Goal: Transaction & Acquisition: Book appointment/travel/reservation

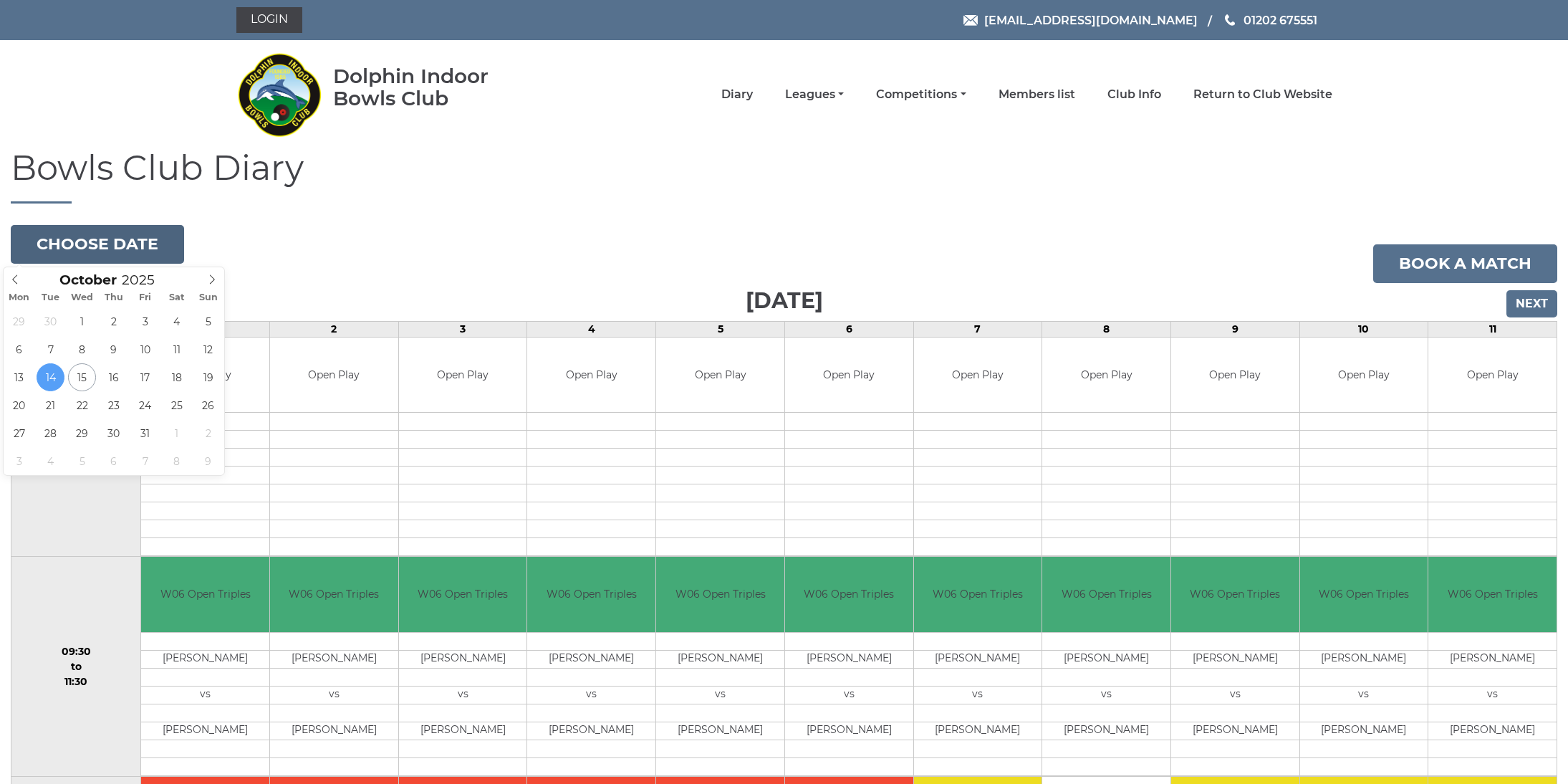
click at [118, 251] on button "Choose date" at bounding box center [97, 244] width 173 height 39
type input "2025-10-23"
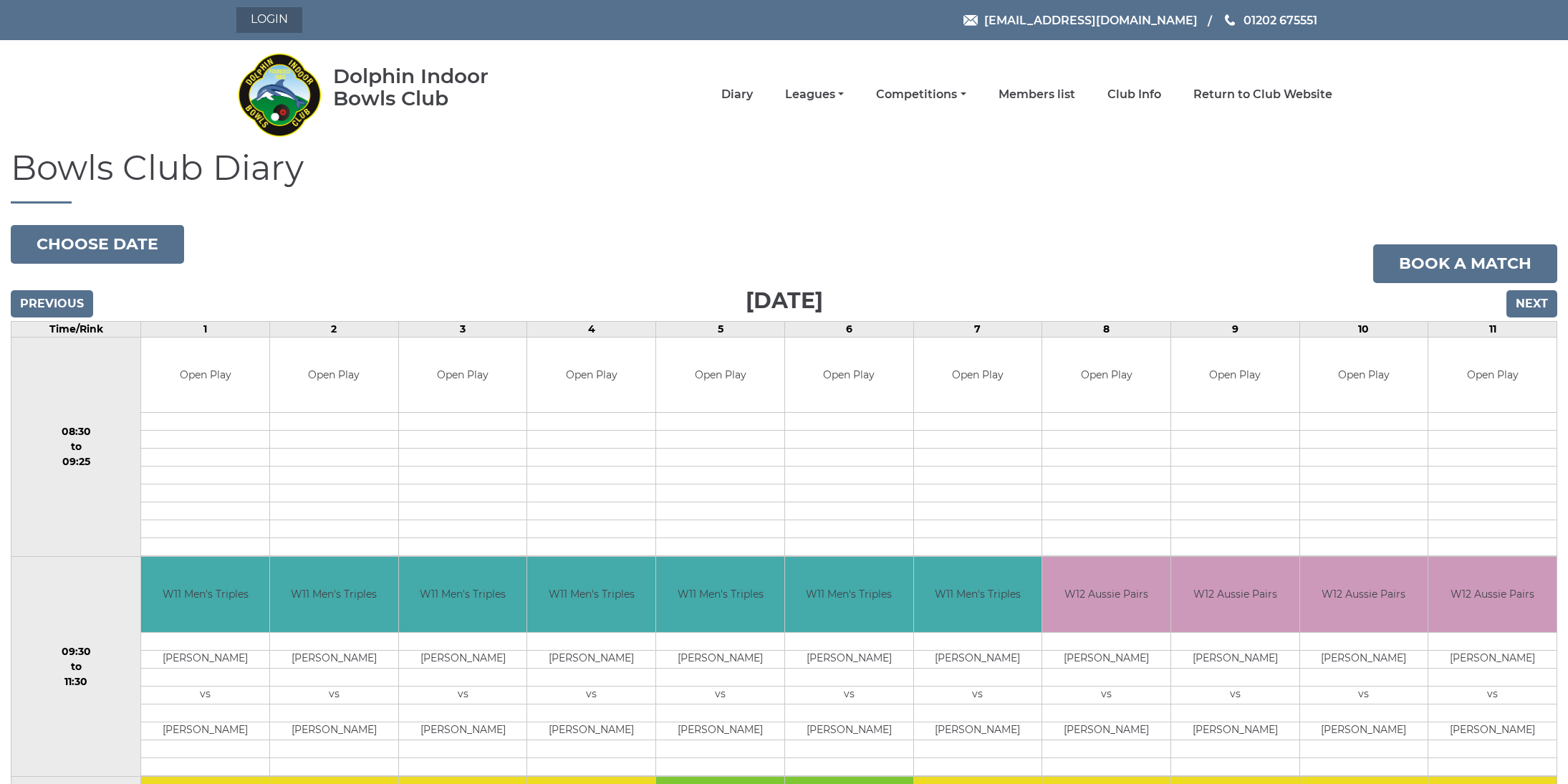
click at [276, 28] on link "Login" at bounding box center [269, 20] width 66 height 26
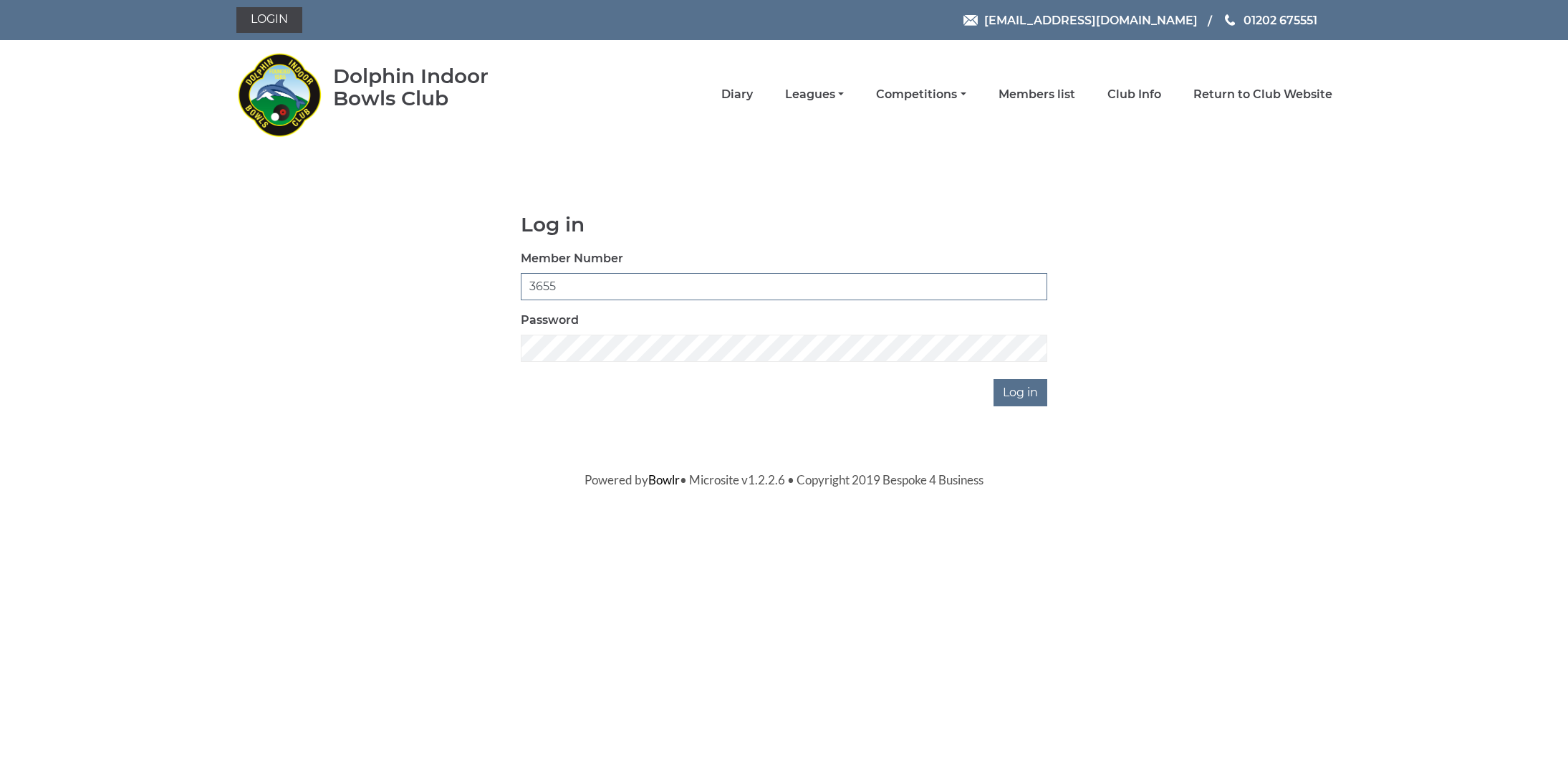
type input "3655"
click at [1022, 392] on input "Log in" at bounding box center [1021, 392] width 54 height 27
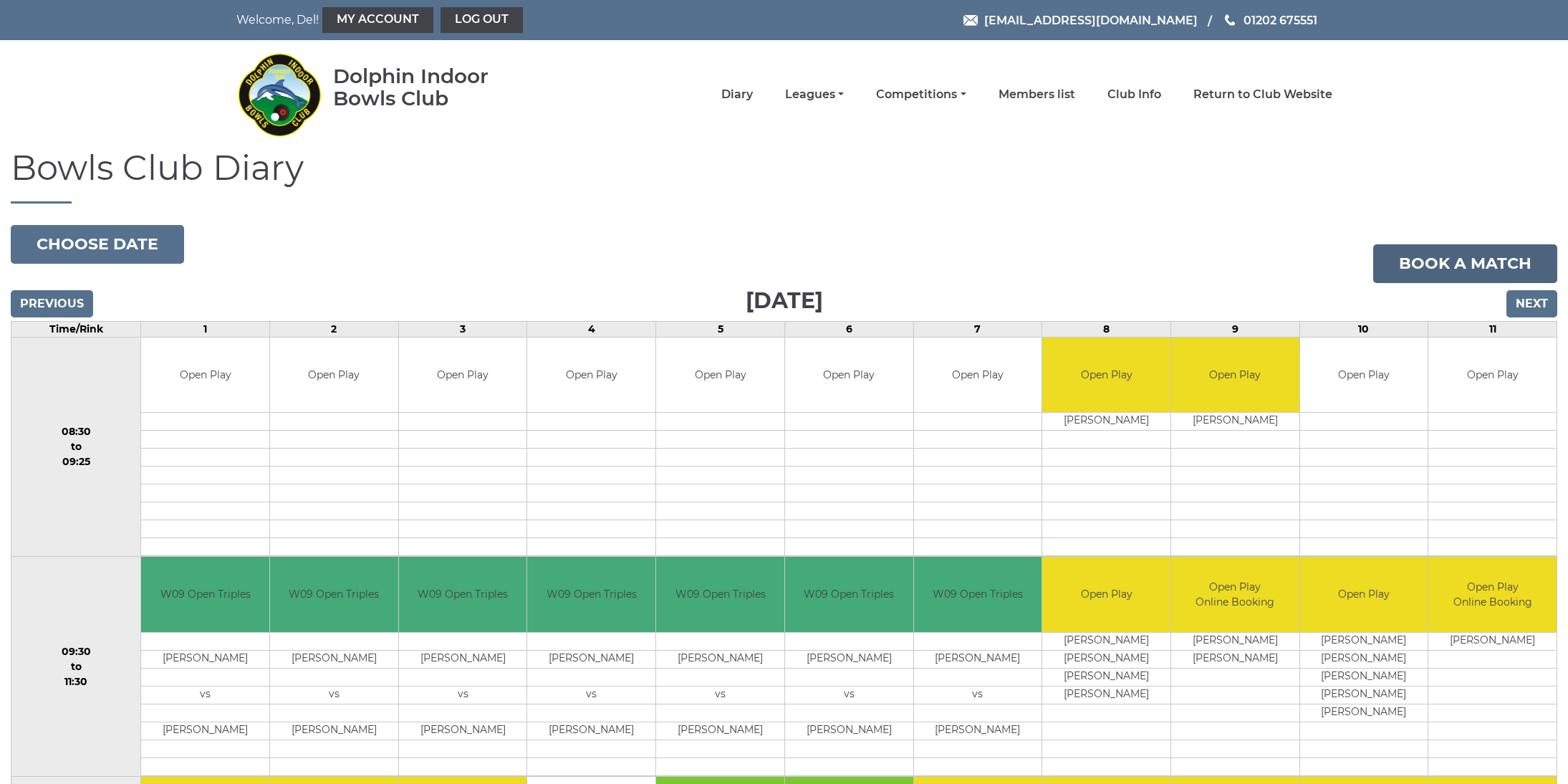
click at [1405, 257] on link "Book a match" at bounding box center [1465, 264] width 184 height 39
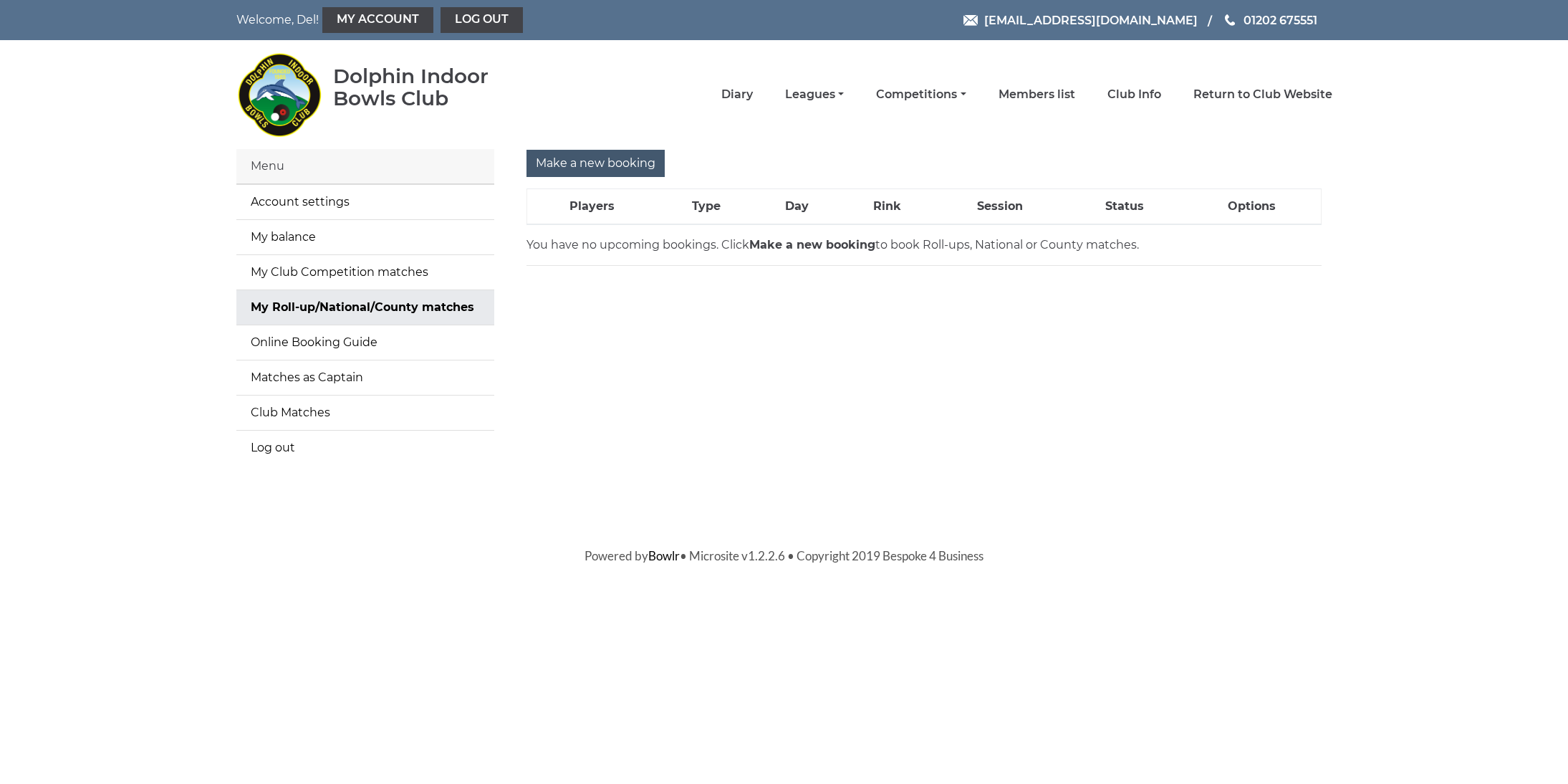
drag, startPoint x: 327, startPoint y: 308, endPoint x: 569, endPoint y: 164, distance: 281.6
click at [569, 164] on div "Menu Account settings My balance My Club Competition matches My Roll-up/Nationa…" at bounding box center [784, 315] width 1117 height 333
click at [569, 164] on input "Make a new booking" at bounding box center [595, 163] width 139 height 27
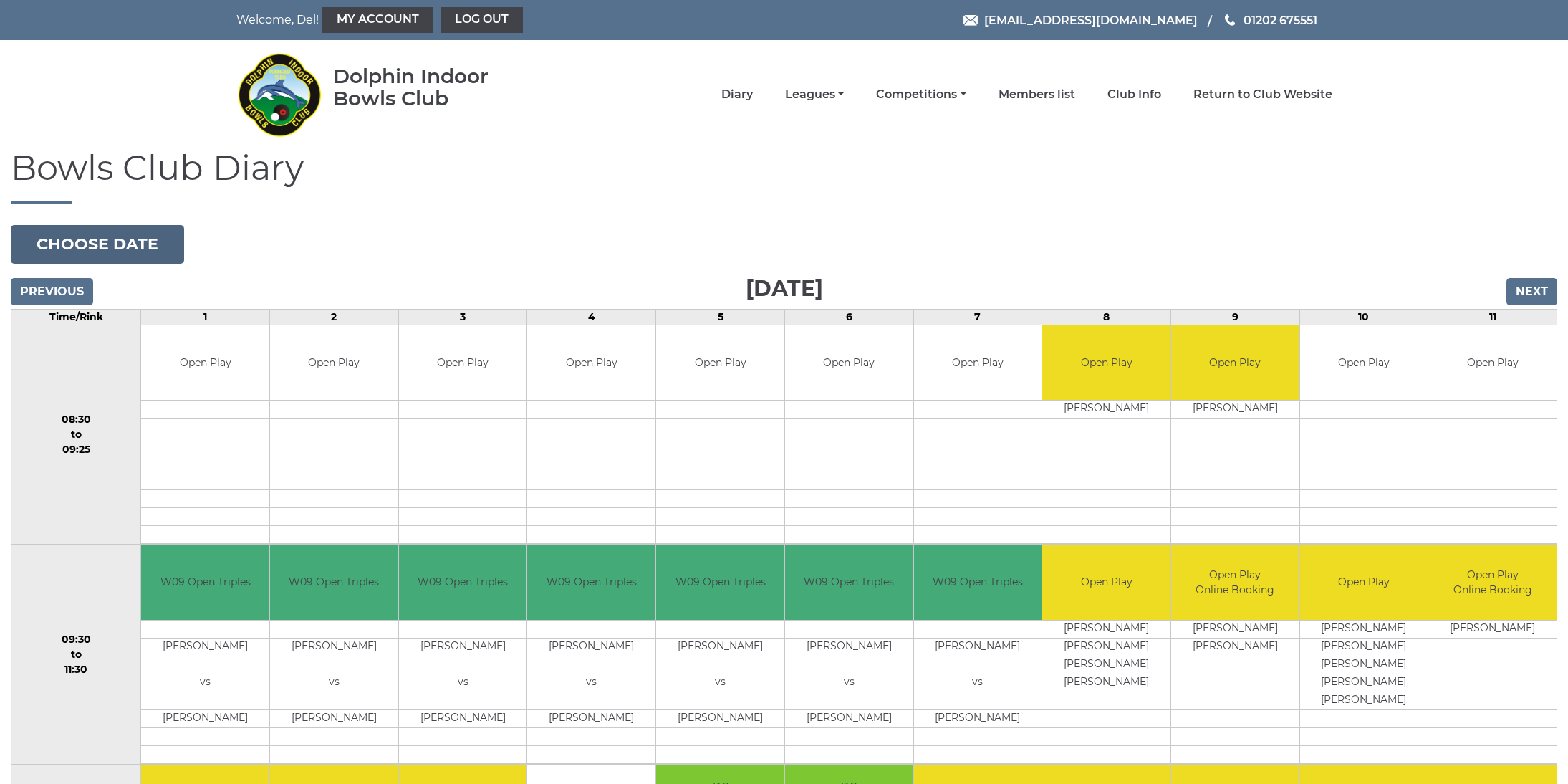
click at [91, 242] on button "Choose date" at bounding box center [97, 244] width 173 height 39
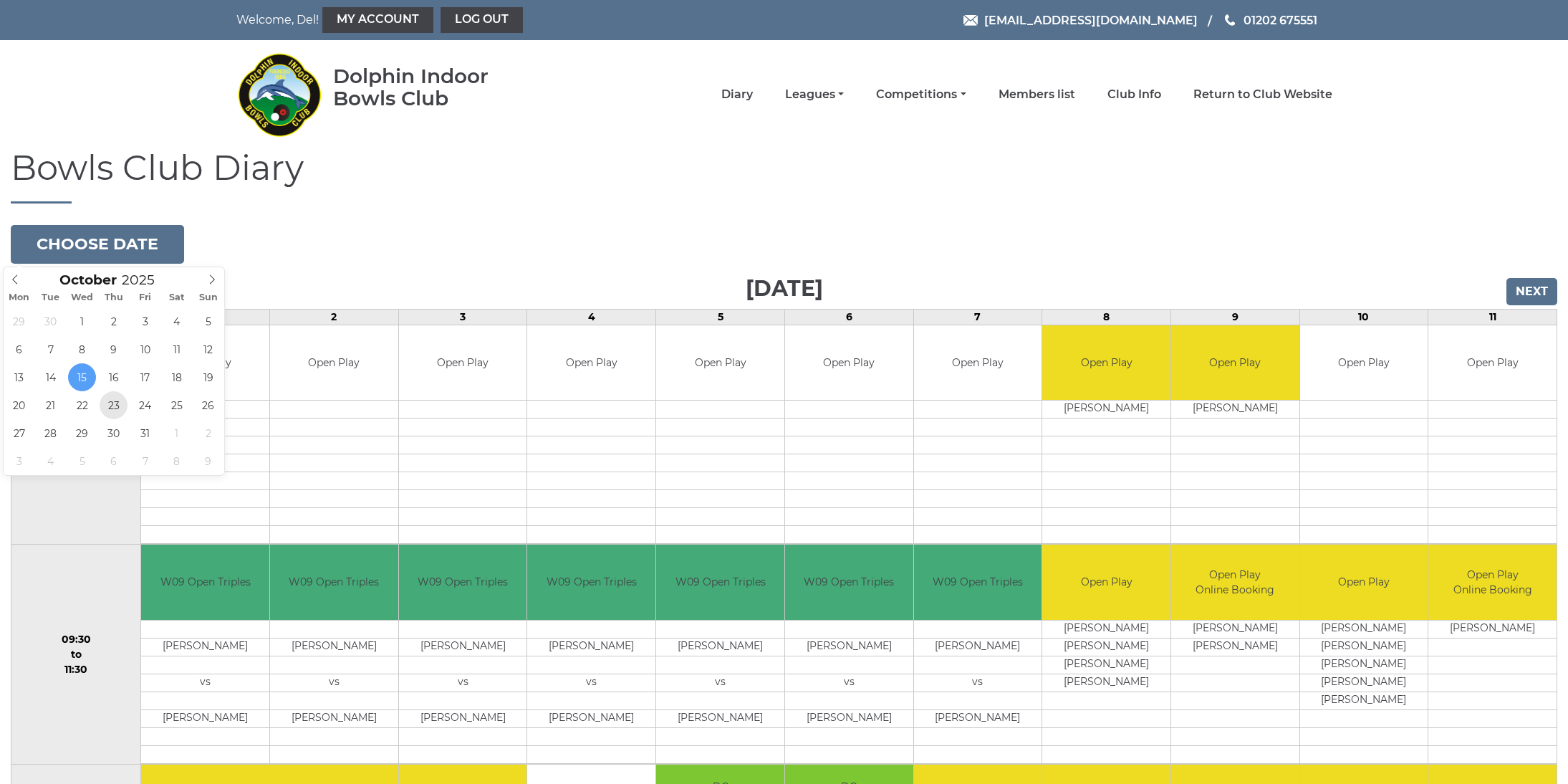
type input "2025-10-23"
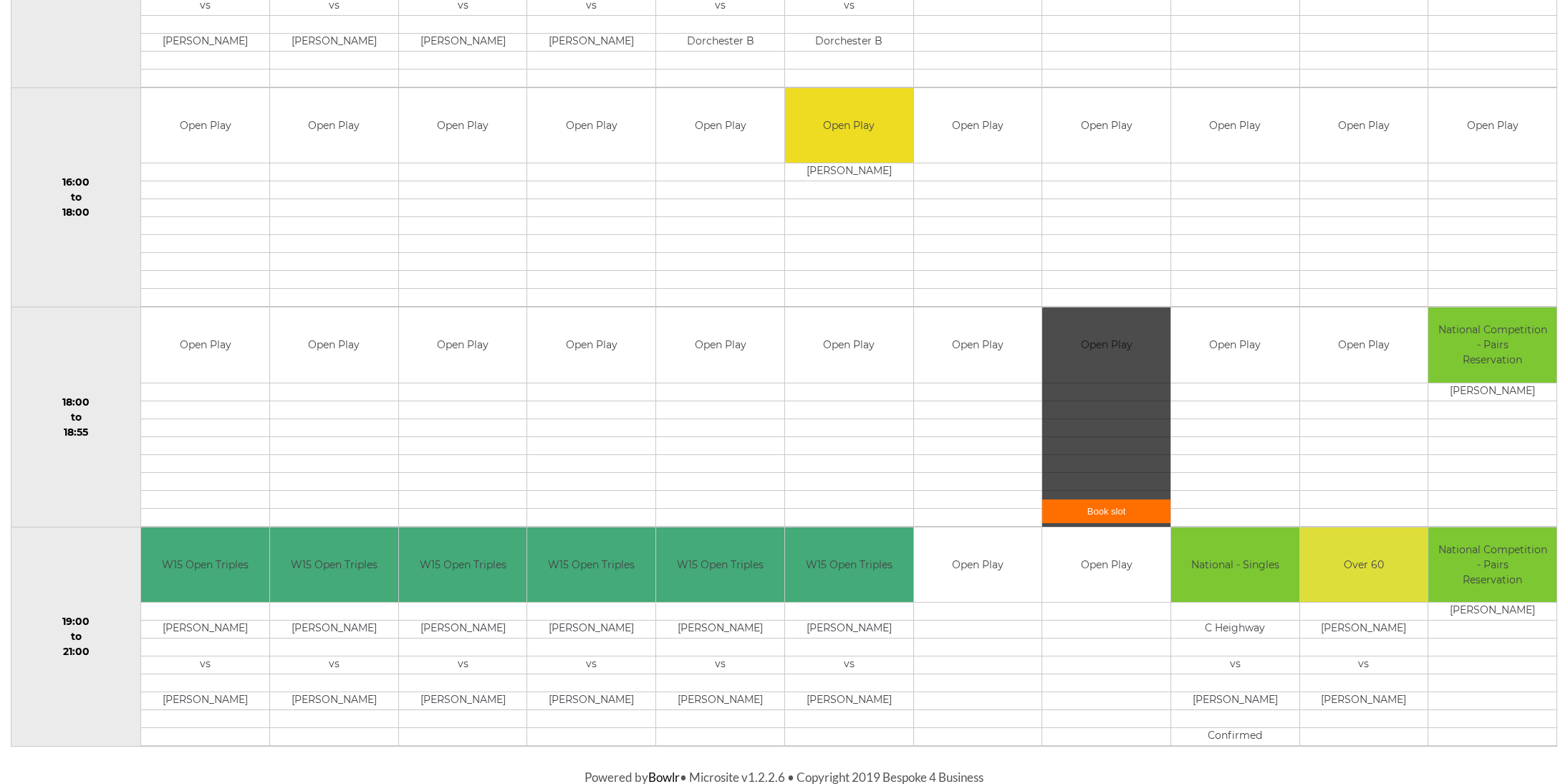
scroll to position [1111, 0]
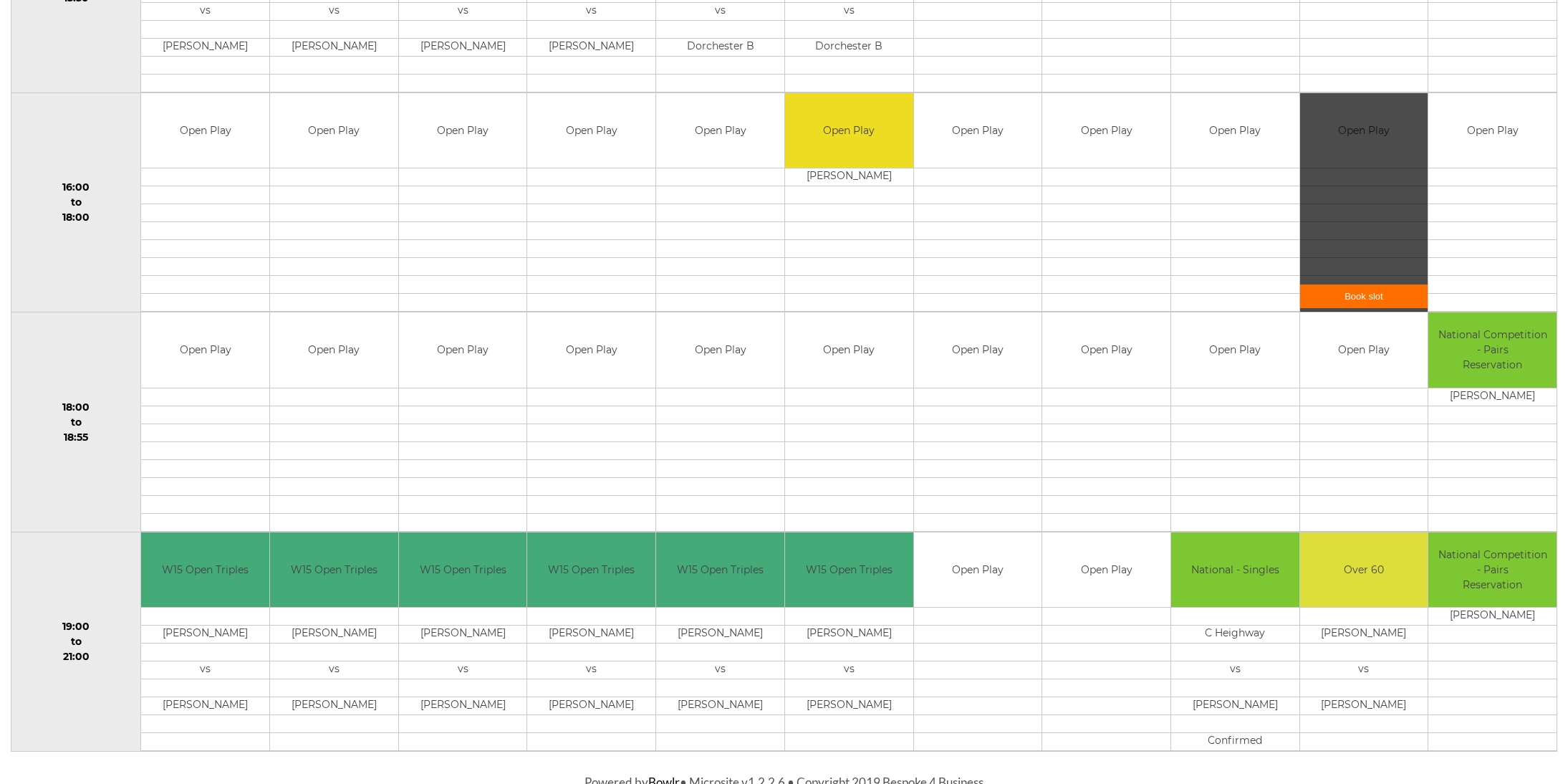
click at [1332, 297] on link "Book slot" at bounding box center [1364, 296] width 128 height 24
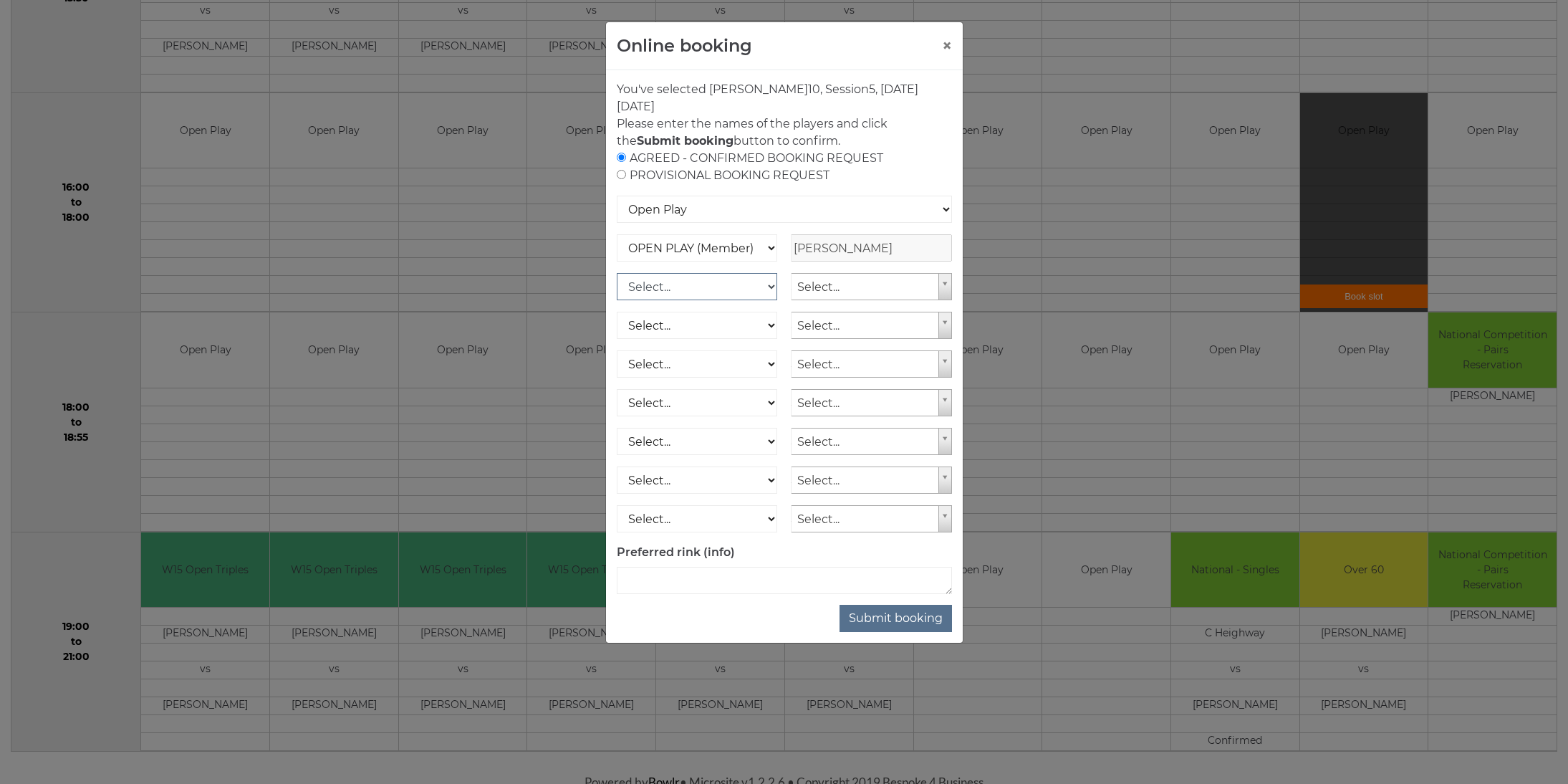
select select "1_12"
type input "jo t"
select select "1682"
click at [882, 621] on button "Submit booking" at bounding box center [896, 618] width 112 height 27
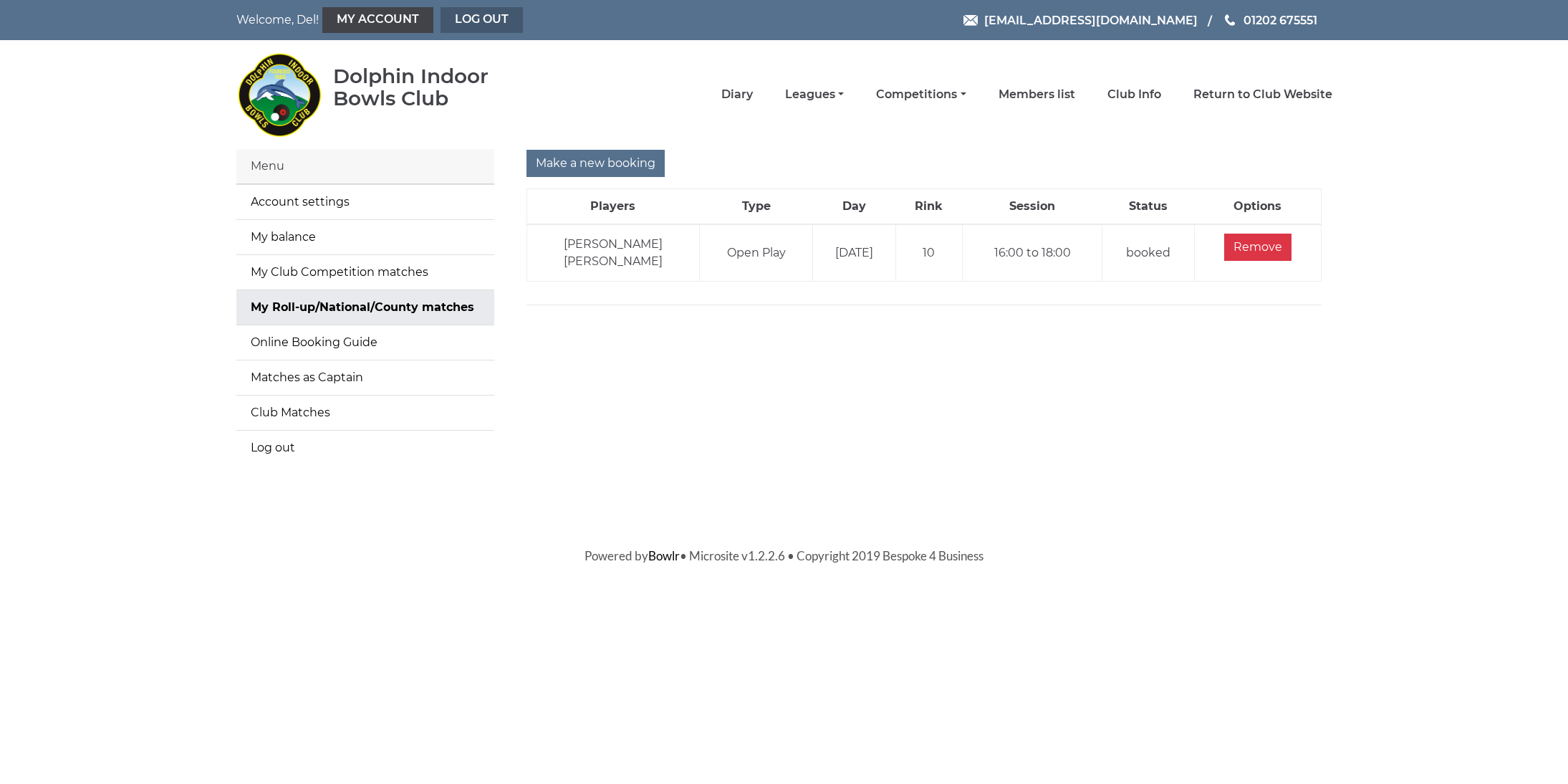
click at [445, 18] on link "Log out" at bounding box center [482, 20] width 82 height 26
